Goal: Information Seeking & Learning: Learn about a topic

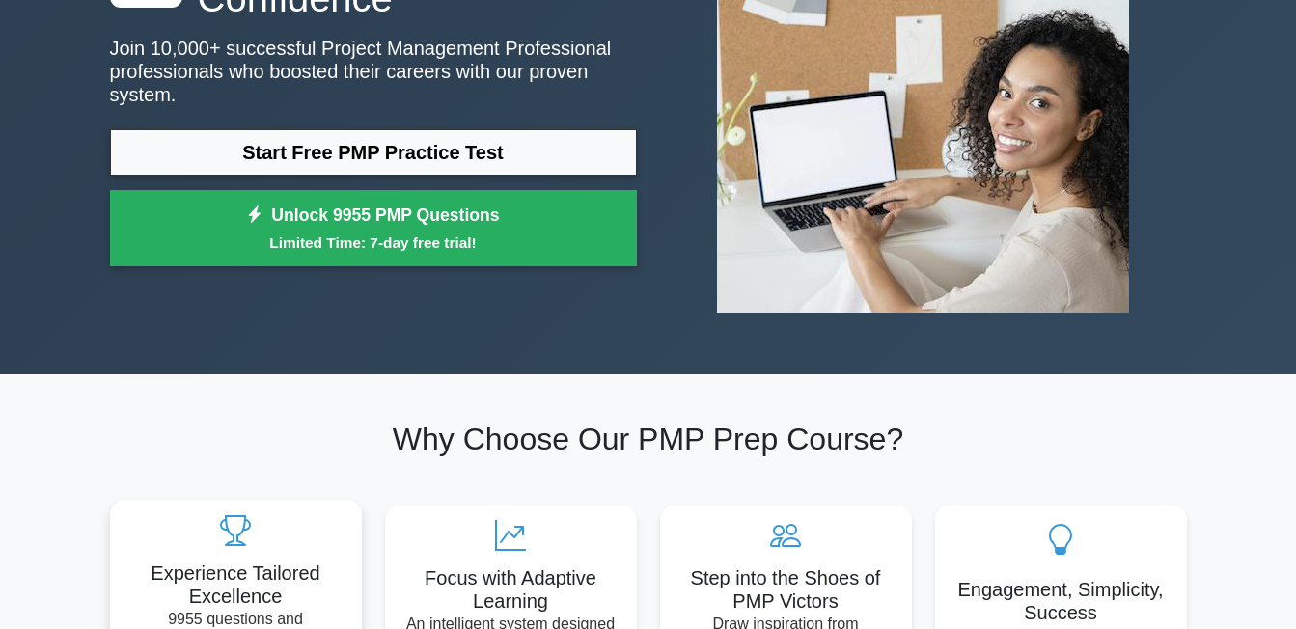
scroll to position [97, 0]
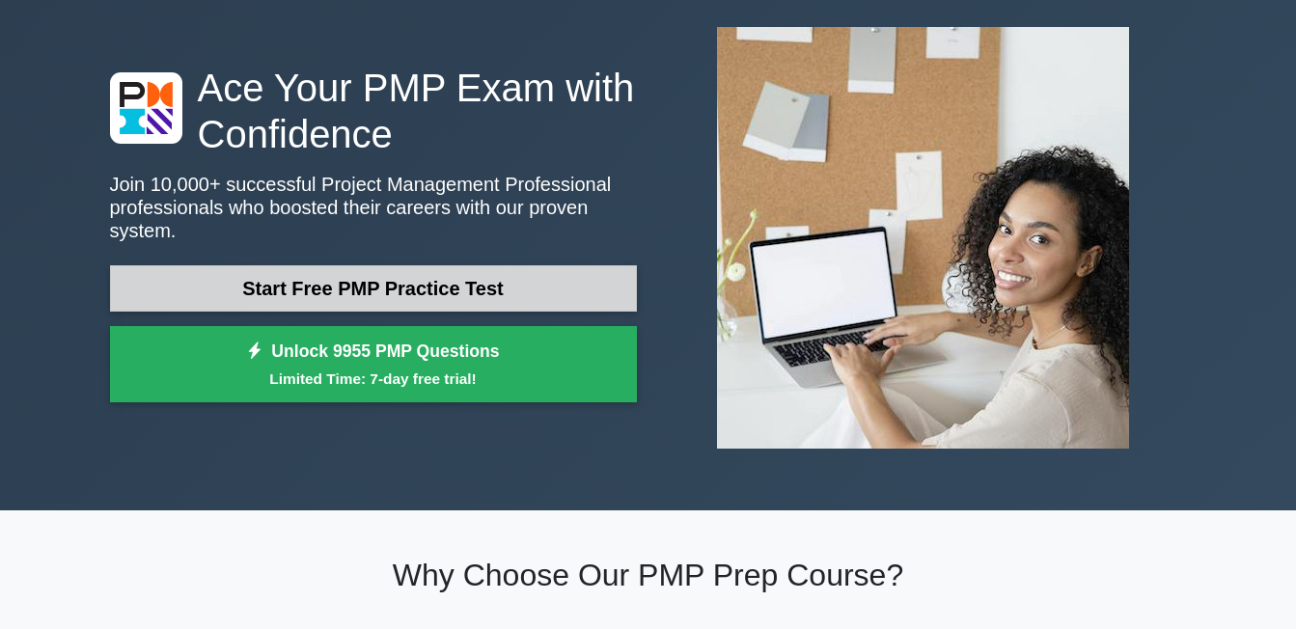
click at [438, 287] on link "Start Free PMP Practice Test" at bounding box center [373, 288] width 527 height 46
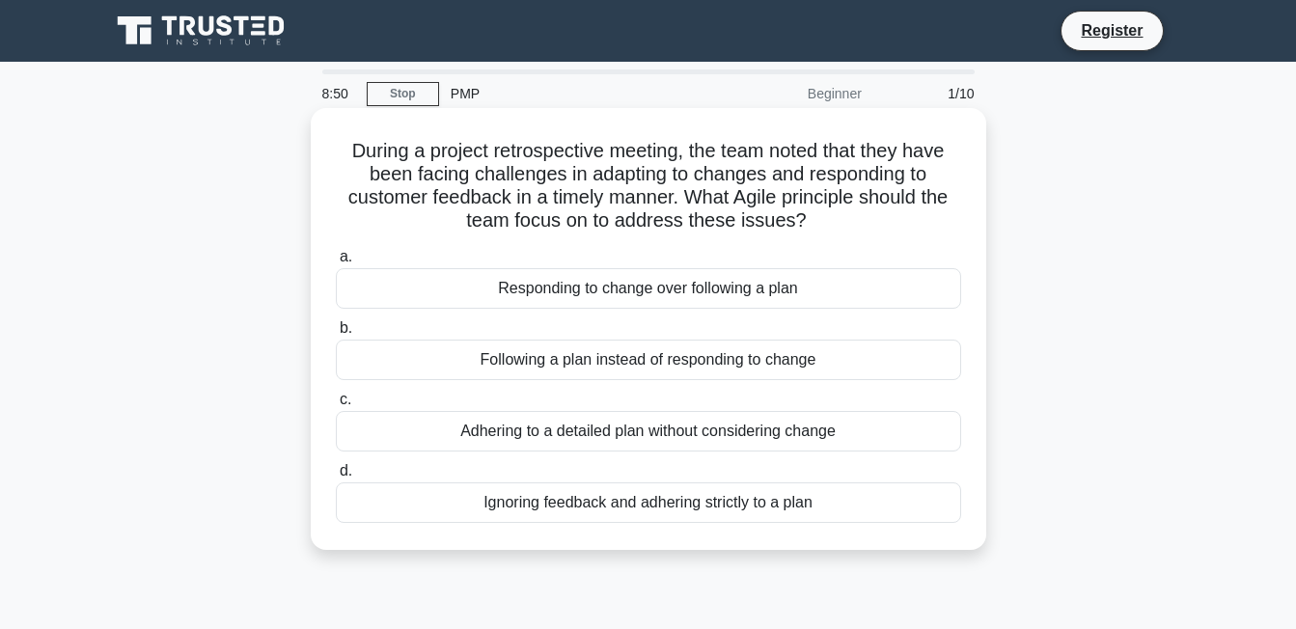
click at [491, 287] on div "Responding to change over following a plan" at bounding box center [649, 288] width 626 height 41
click at [336, 264] on input "a. Responding to change over following a plan" at bounding box center [336, 257] width 0 height 13
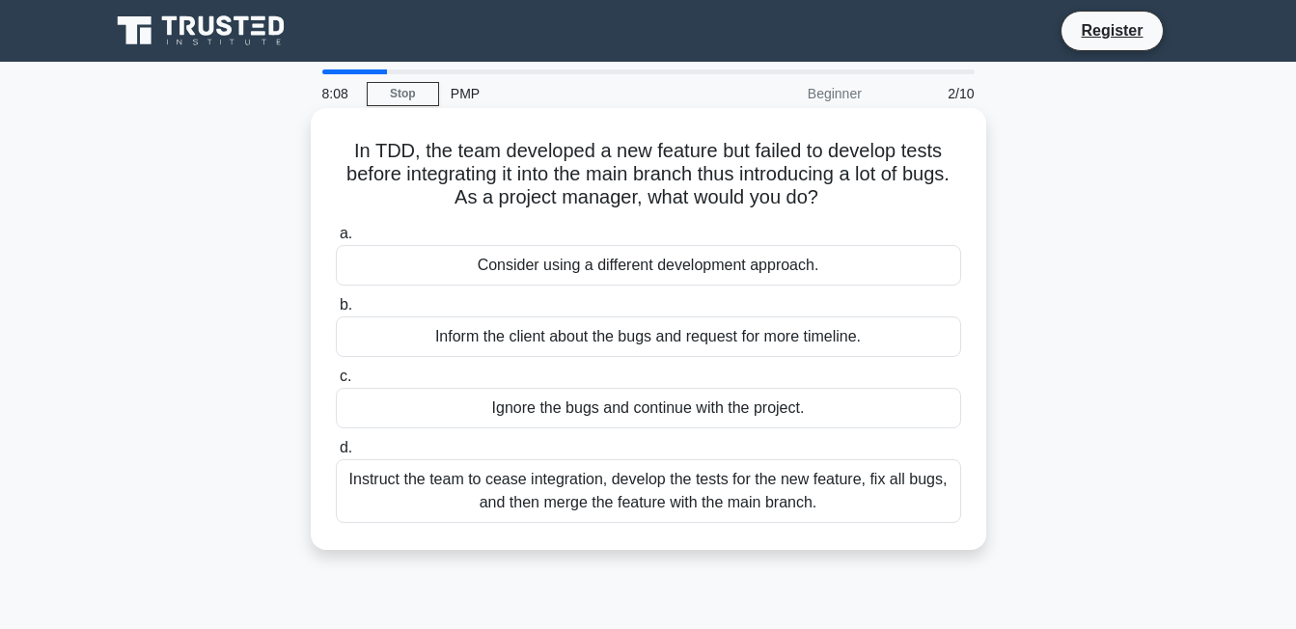
click at [423, 500] on div "Instruct the team to cease integration, develop the tests for the new feature, …" at bounding box center [649, 491] width 626 height 64
click at [336, 455] on input "d. Instruct the team to cease integration, develop the tests for the new featur…" at bounding box center [336, 448] width 0 height 13
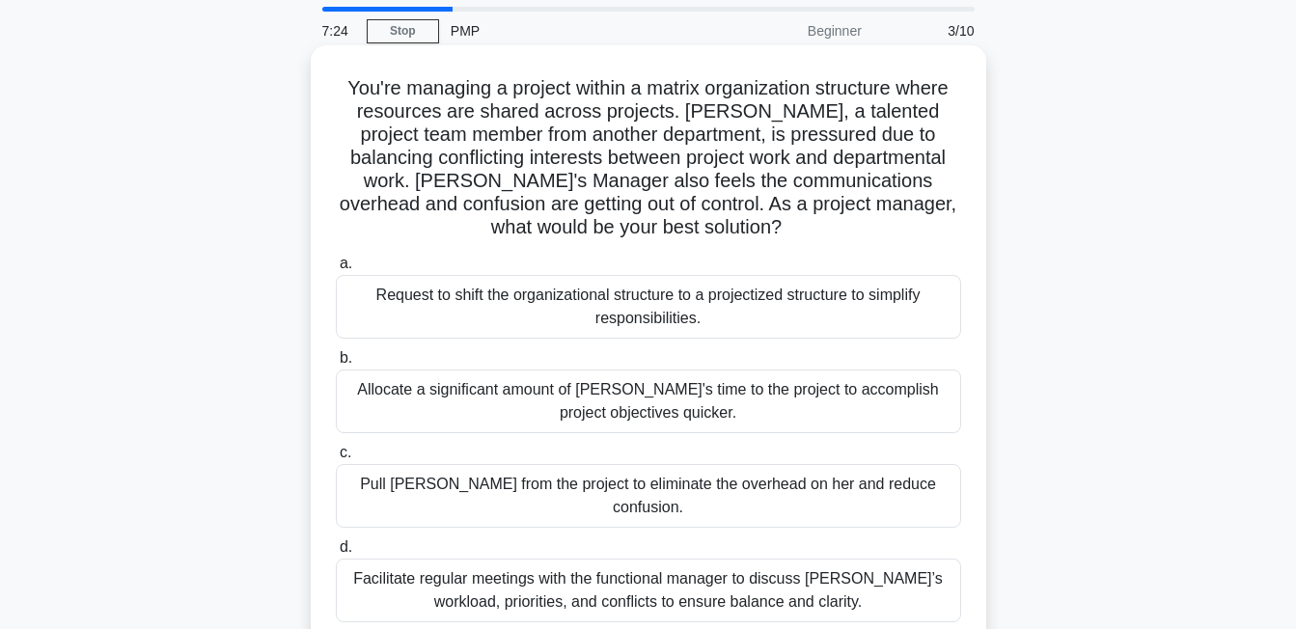
scroll to position [97, 0]
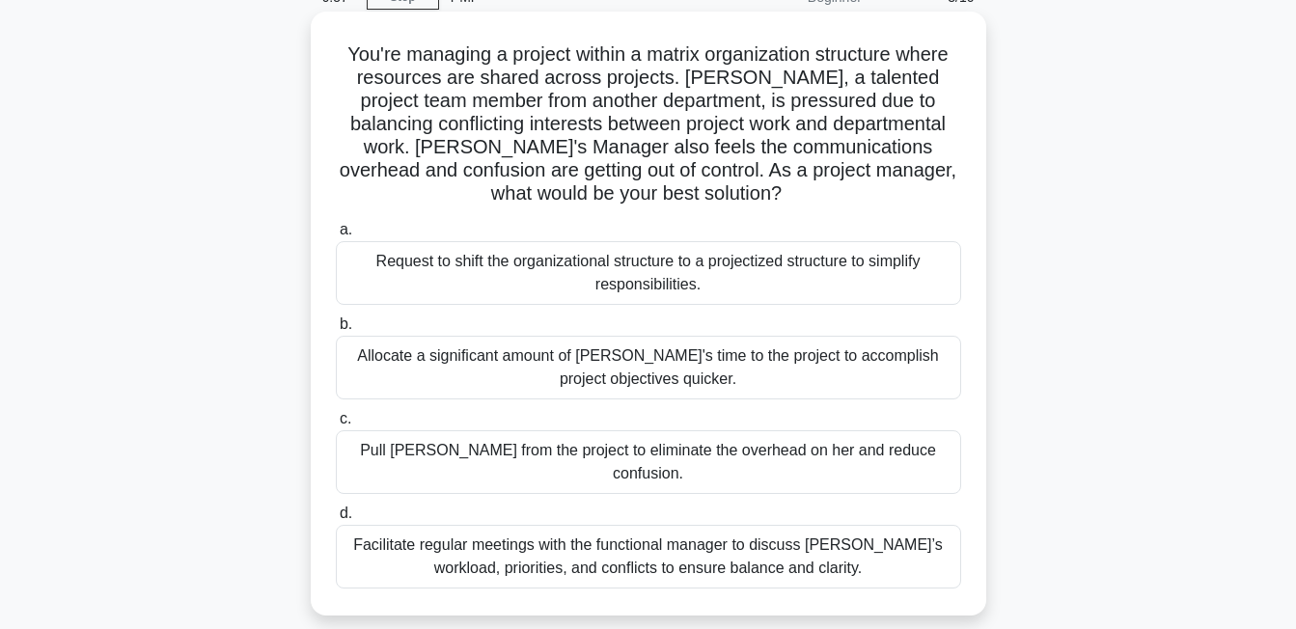
click at [862, 536] on div "Facilitate regular meetings with the functional manager to discuss [PERSON_NAME…" at bounding box center [649, 557] width 626 height 64
click at [336, 520] on input "d. Facilitate regular meetings with the functional manager to discuss [PERSON_N…" at bounding box center [336, 514] width 0 height 13
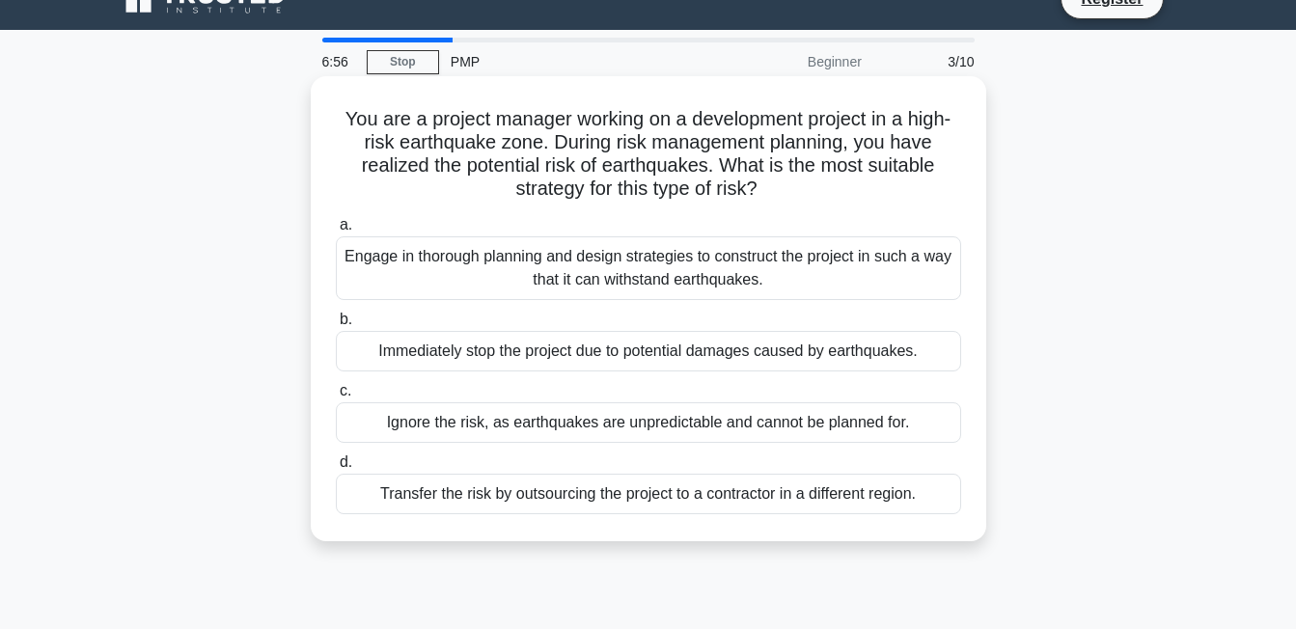
scroll to position [0, 0]
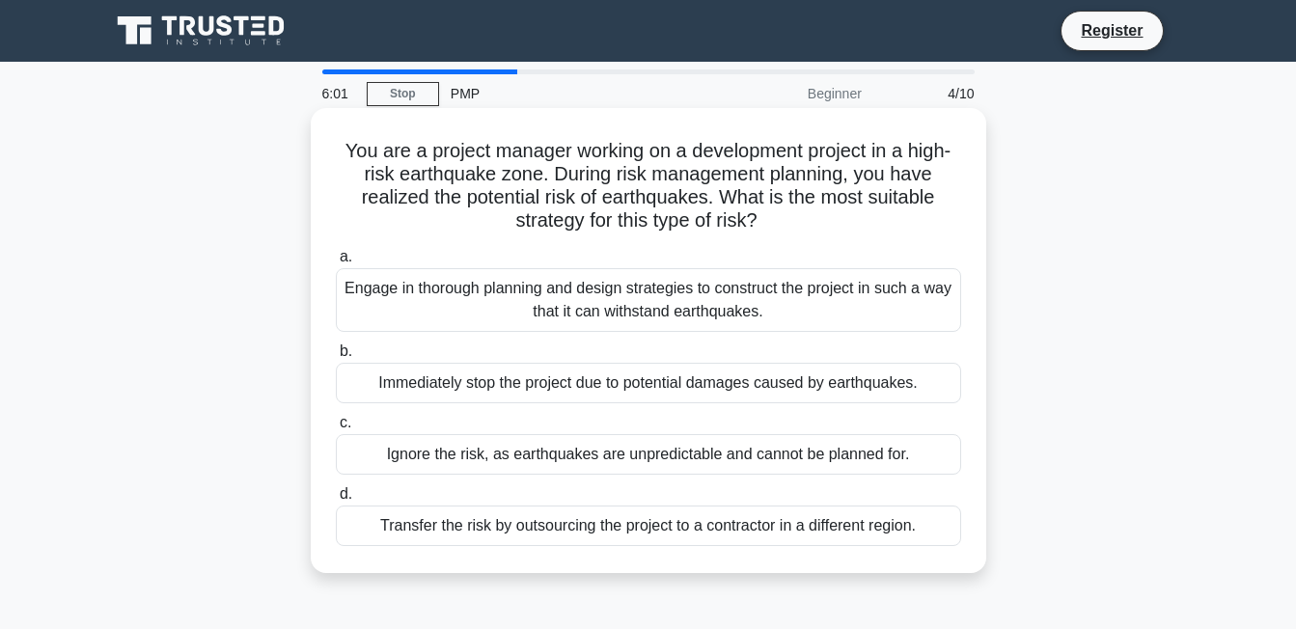
click at [479, 310] on div "Engage in thorough planning and design strategies to construct the project in s…" at bounding box center [649, 300] width 626 height 64
click at [336, 264] on input "a. Engage in thorough planning and design strategies to construct the project i…" at bounding box center [336, 257] width 0 height 13
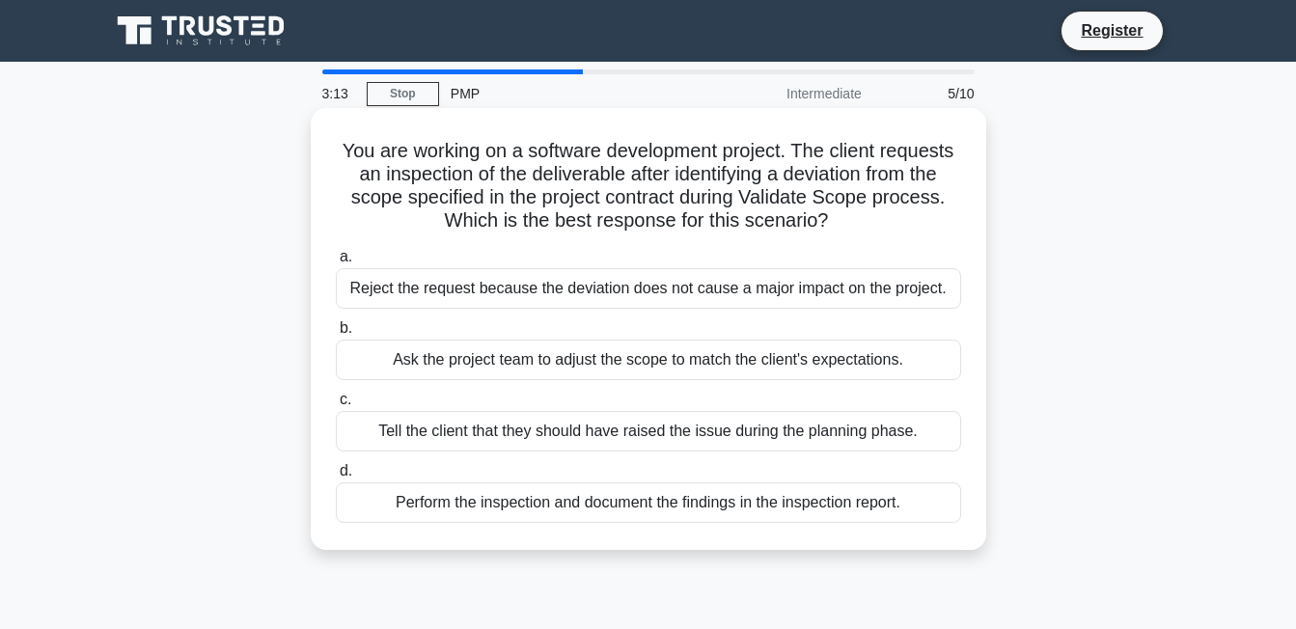
click at [397, 506] on div "Perform the inspection and document the findings in the inspection report." at bounding box center [649, 503] width 626 height 41
click at [336, 478] on input "d. Perform the inspection and document the findings in the inspection report." at bounding box center [336, 471] width 0 height 13
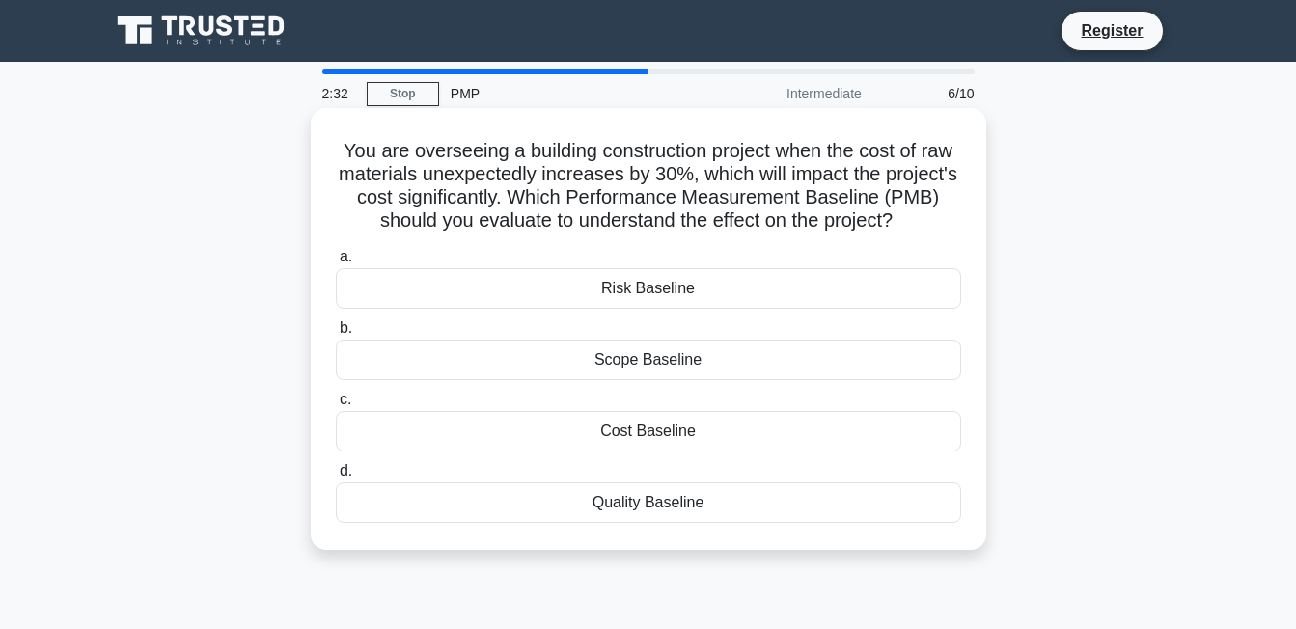
click at [731, 436] on div "Cost Baseline" at bounding box center [649, 431] width 626 height 41
click at [336, 406] on input "c. Cost Baseline" at bounding box center [336, 400] width 0 height 13
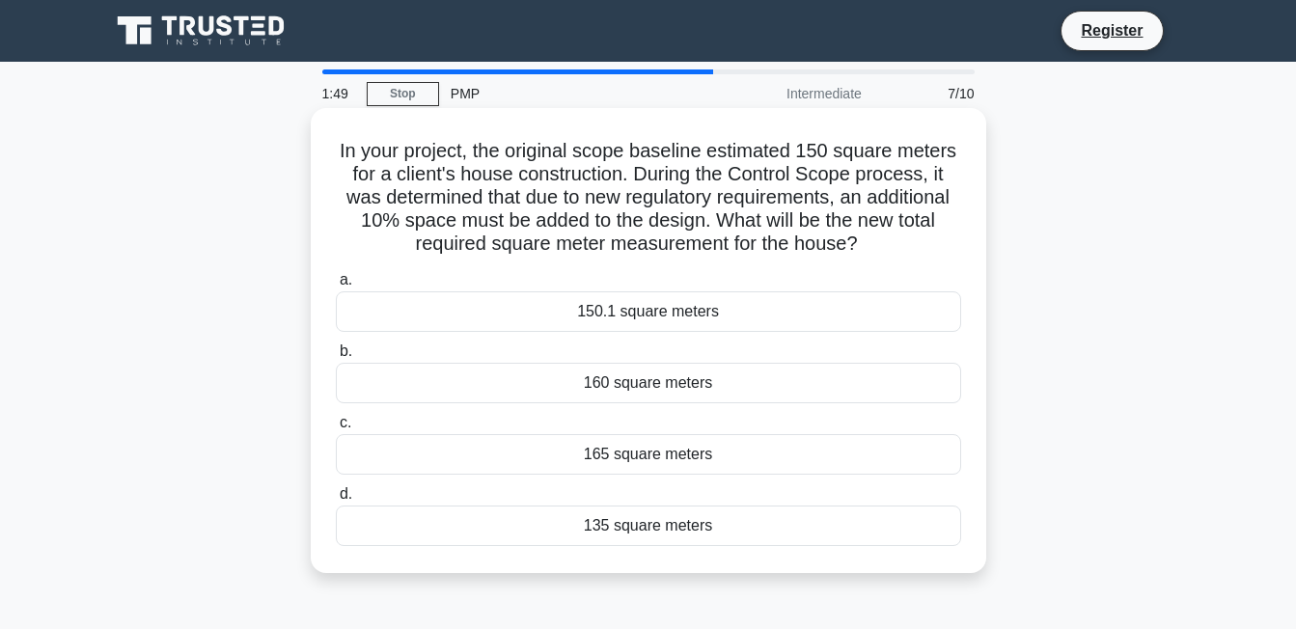
click at [715, 454] on div "165 square meters" at bounding box center [649, 454] width 626 height 41
click at [336, 430] on input "c. 165 square meters" at bounding box center [336, 423] width 0 height 13
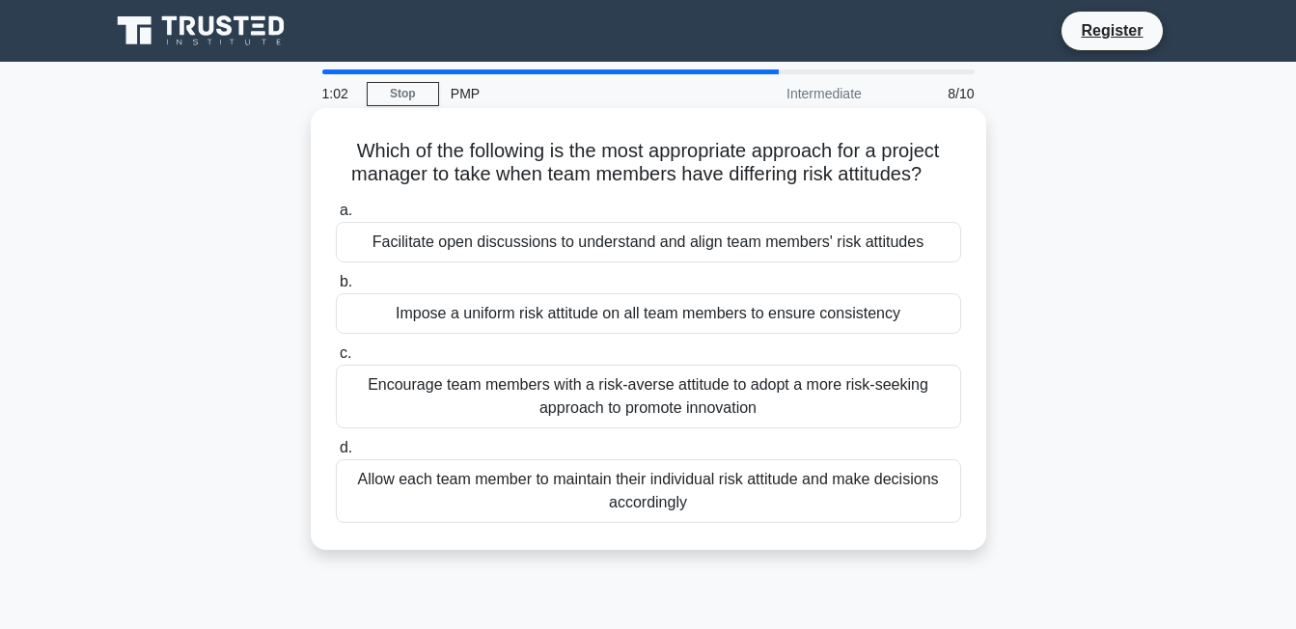
click at [366, 238] on div "Facilitate open discussions to understand and align team members' risk attitudes" at bounding box center [649, 242] width 626 height 41
click at [336, 217] on input "a. Facilitate open discussions to understand and align team members' risk attit…" at bounding box center [336, 211] width 0 height 13
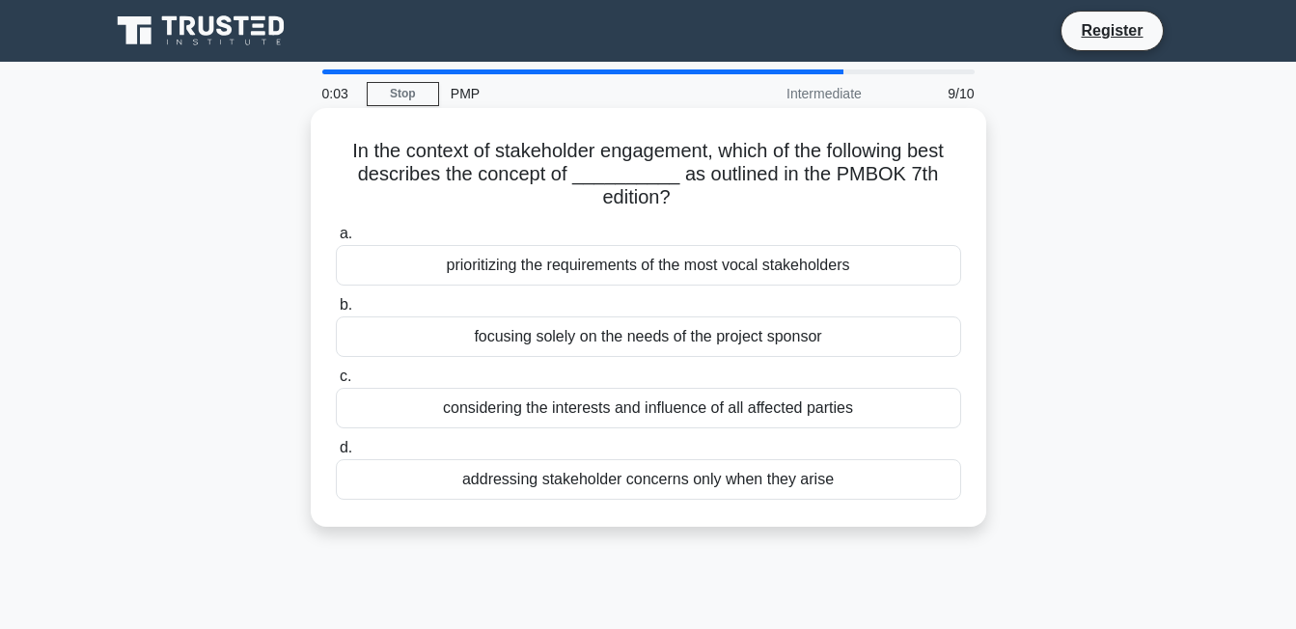
click at [804, 262] on div "prioritizing the requirements of the most vocal stakeholders" at bounding box center [649, 265] width 626 height 41
click at [336, 240] on input "a. prioritizing the requirements of the most vocal stakeholders" at bounding box center [336, 234] width 0 height 13
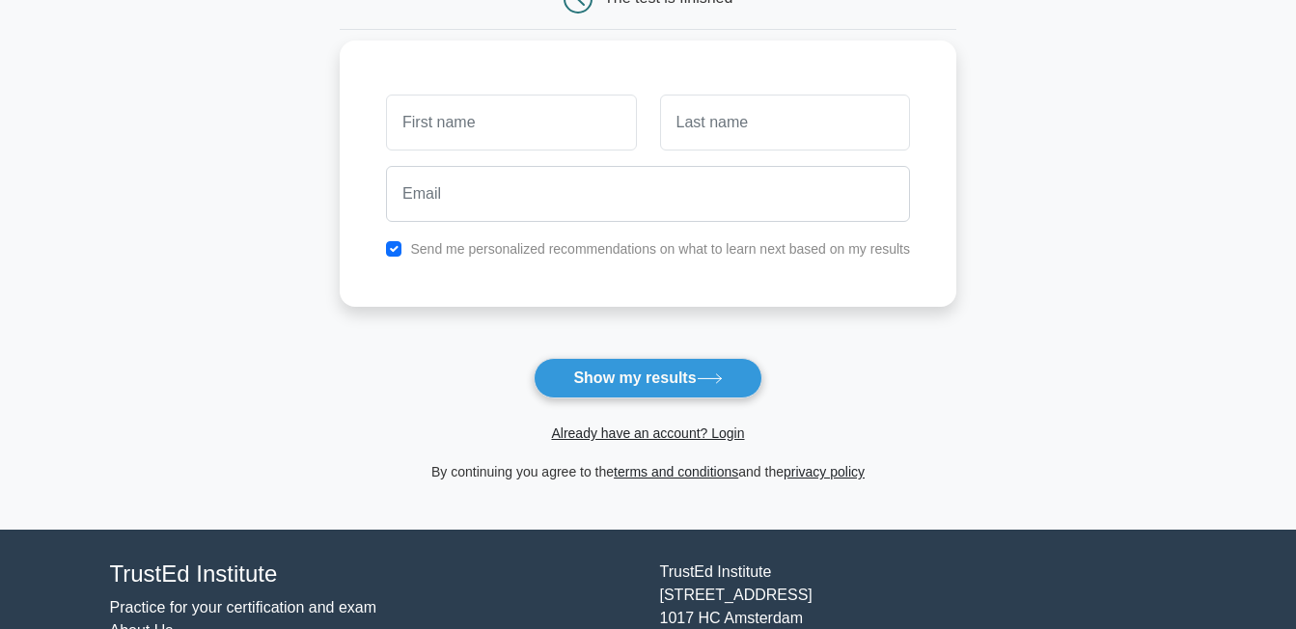
scroll to position [193, 0]
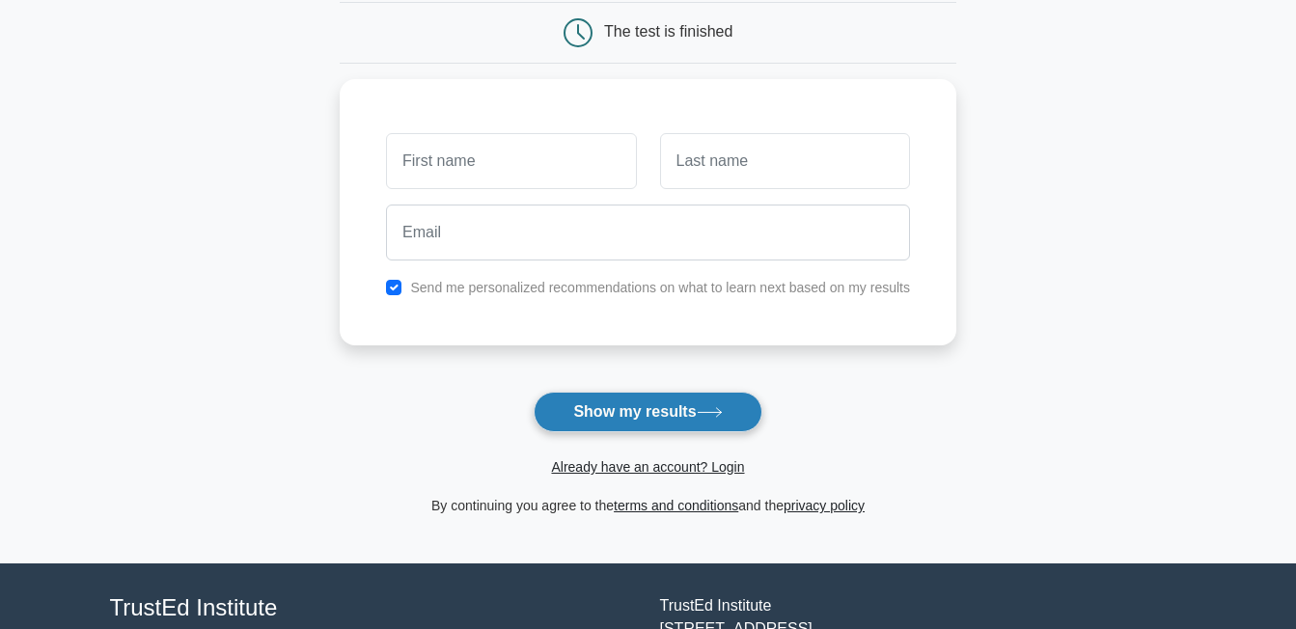
click at [717, 412] on icon at bounding box center [710, 412] width 26 height 11
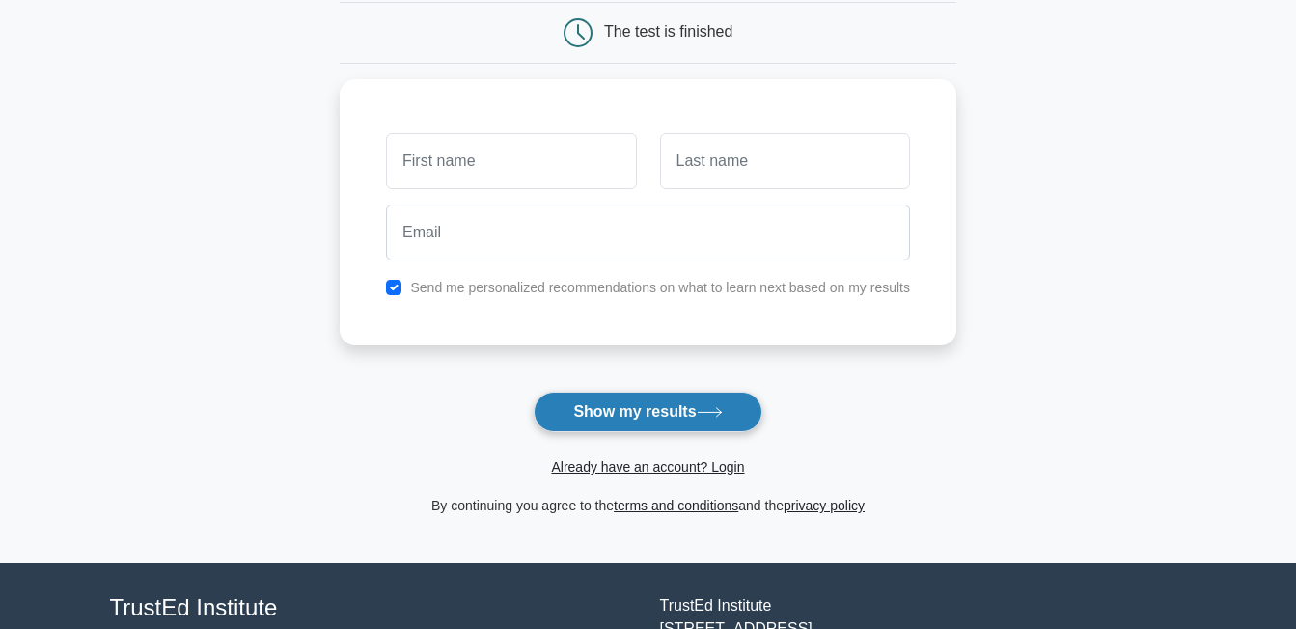
click at [717, 412] on icon at bounding box center [710, 412] width 26 height 11
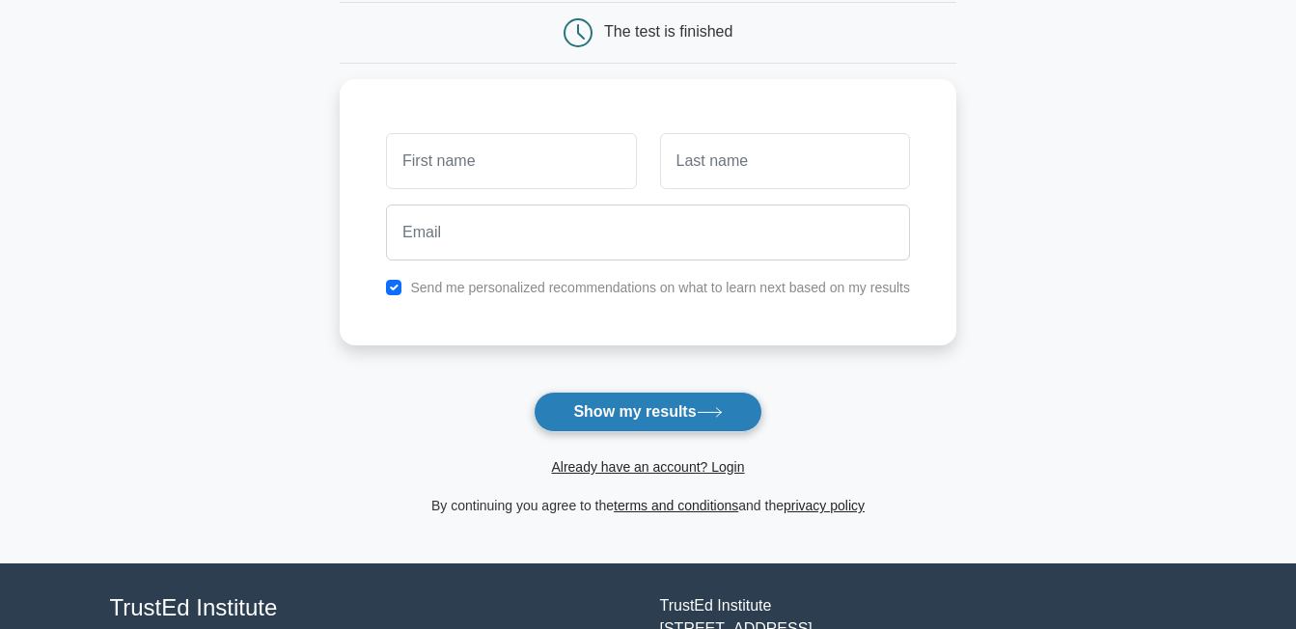
click at [717, 412] on icon at bounding box center [710, 412] width 26 height 11
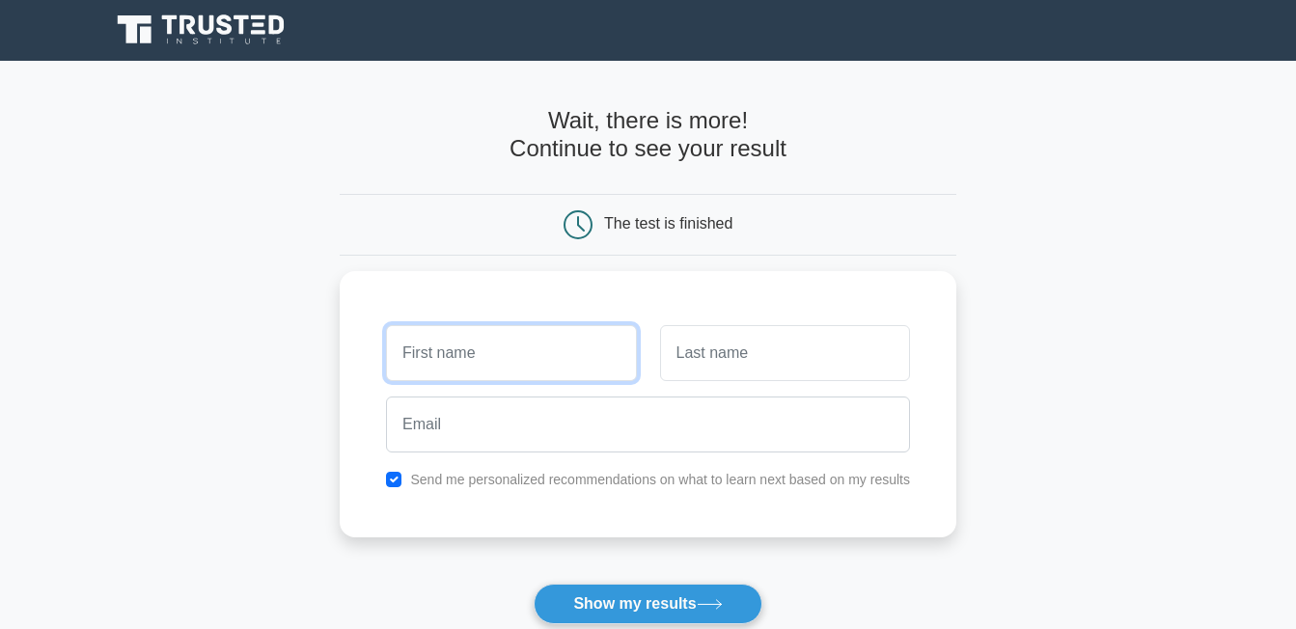
scroll to position [0, 0]
